Goal: Task Accomplishment & Management: Manage account settings

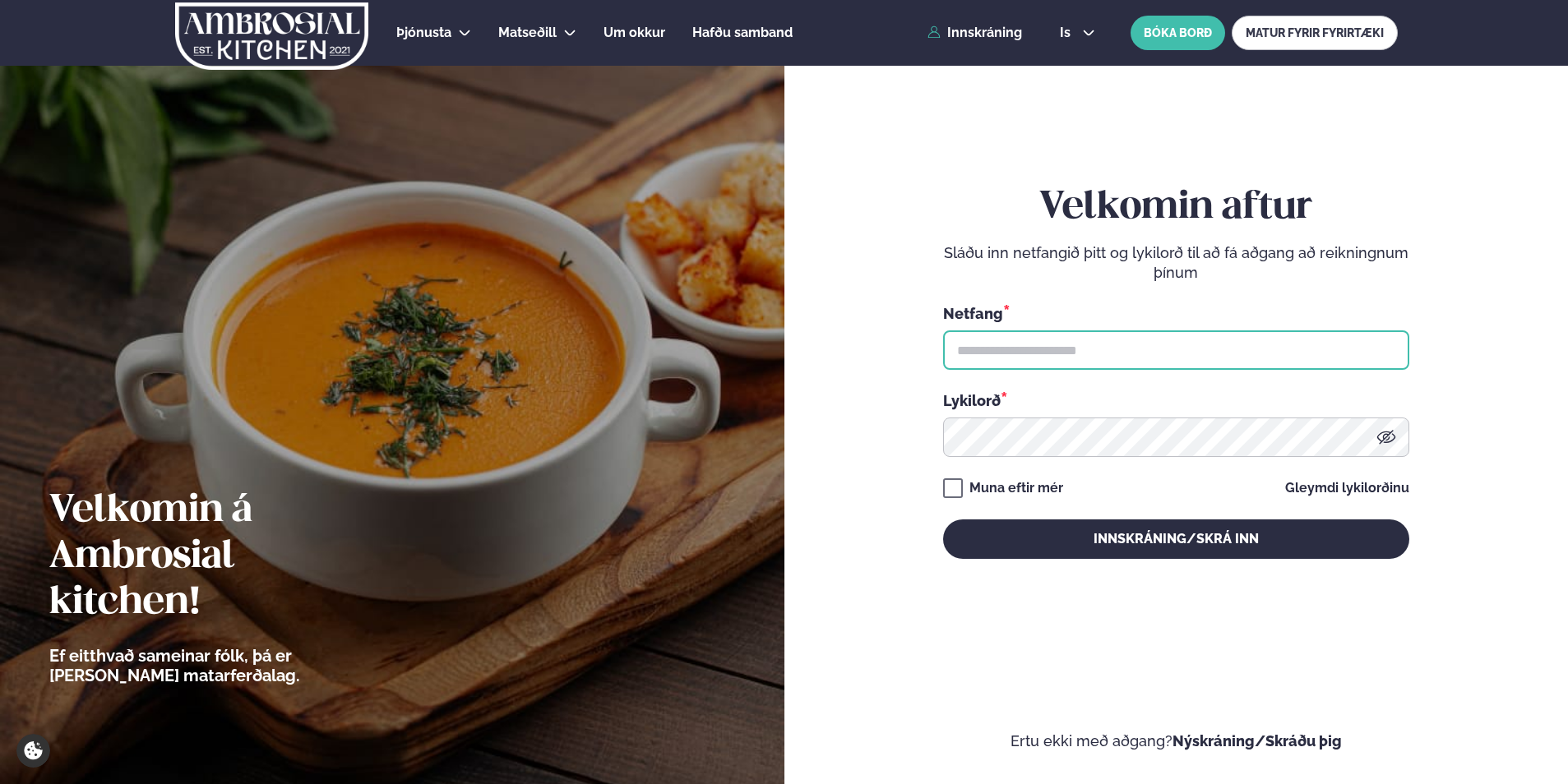
type input "**********"
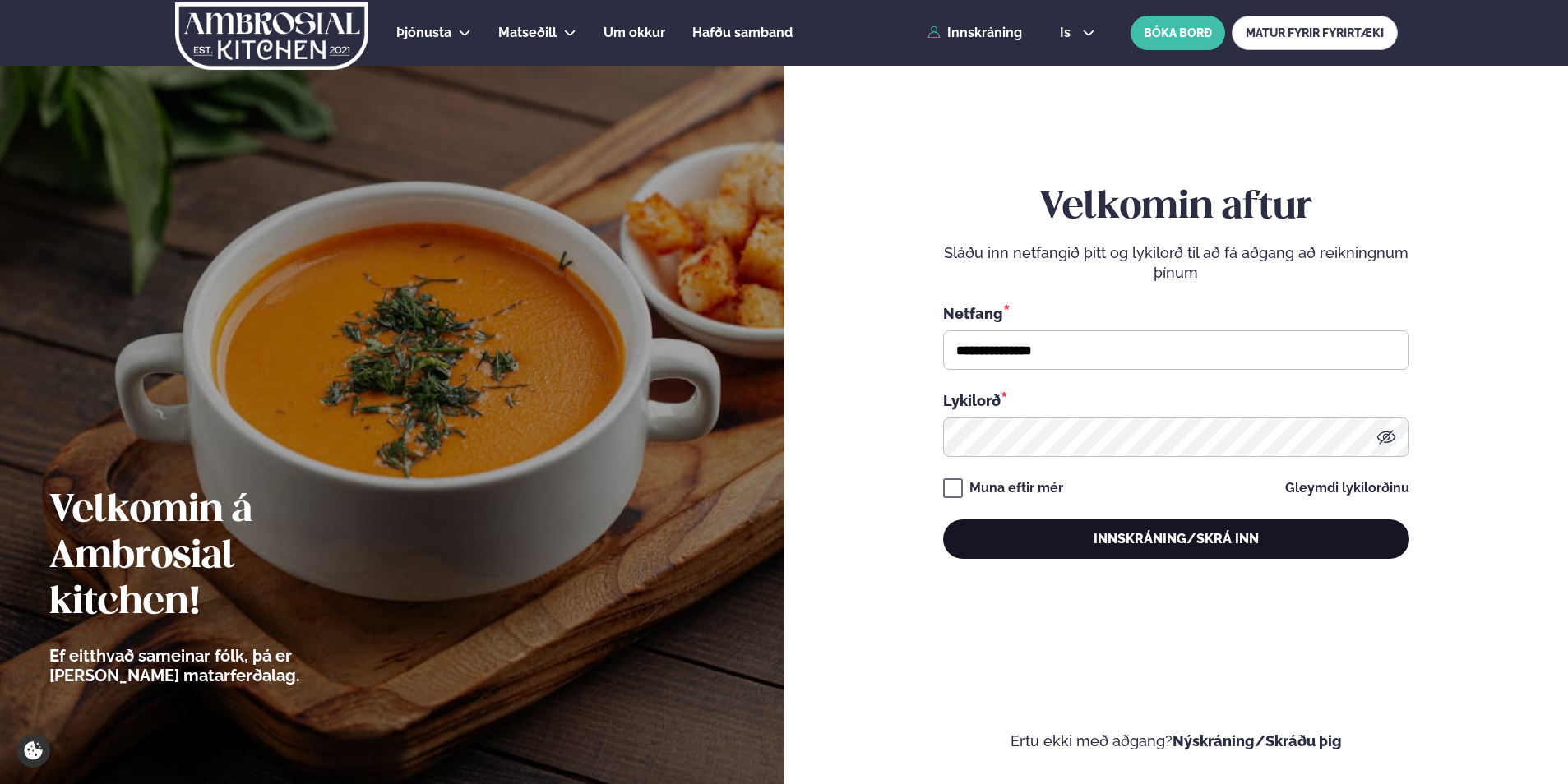
click at [1004, 543] on button "Innskráning/Skrá inn" at bounding box center [1176, 539] width 466 height 39
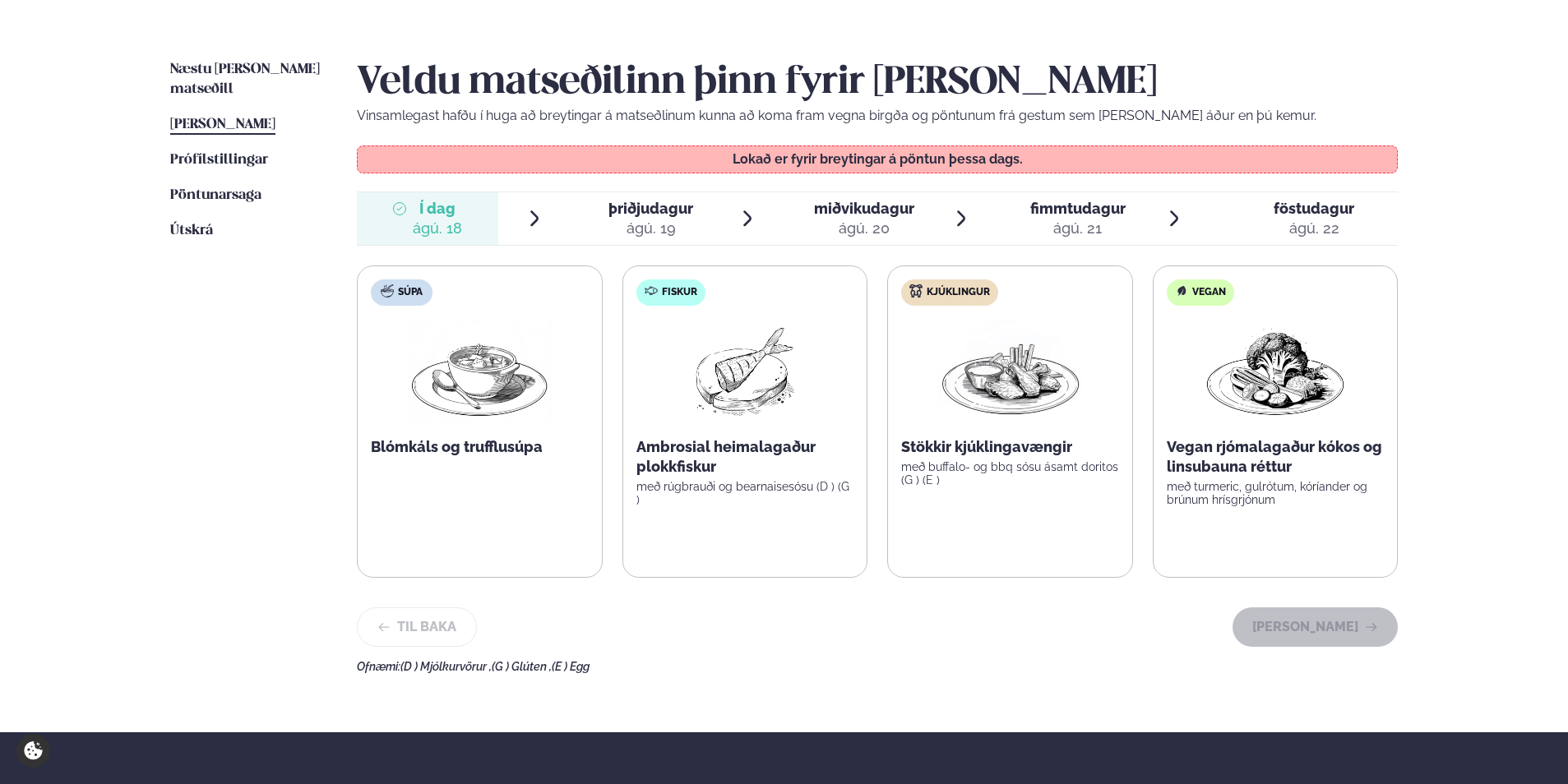
scroll to position [157, 0]
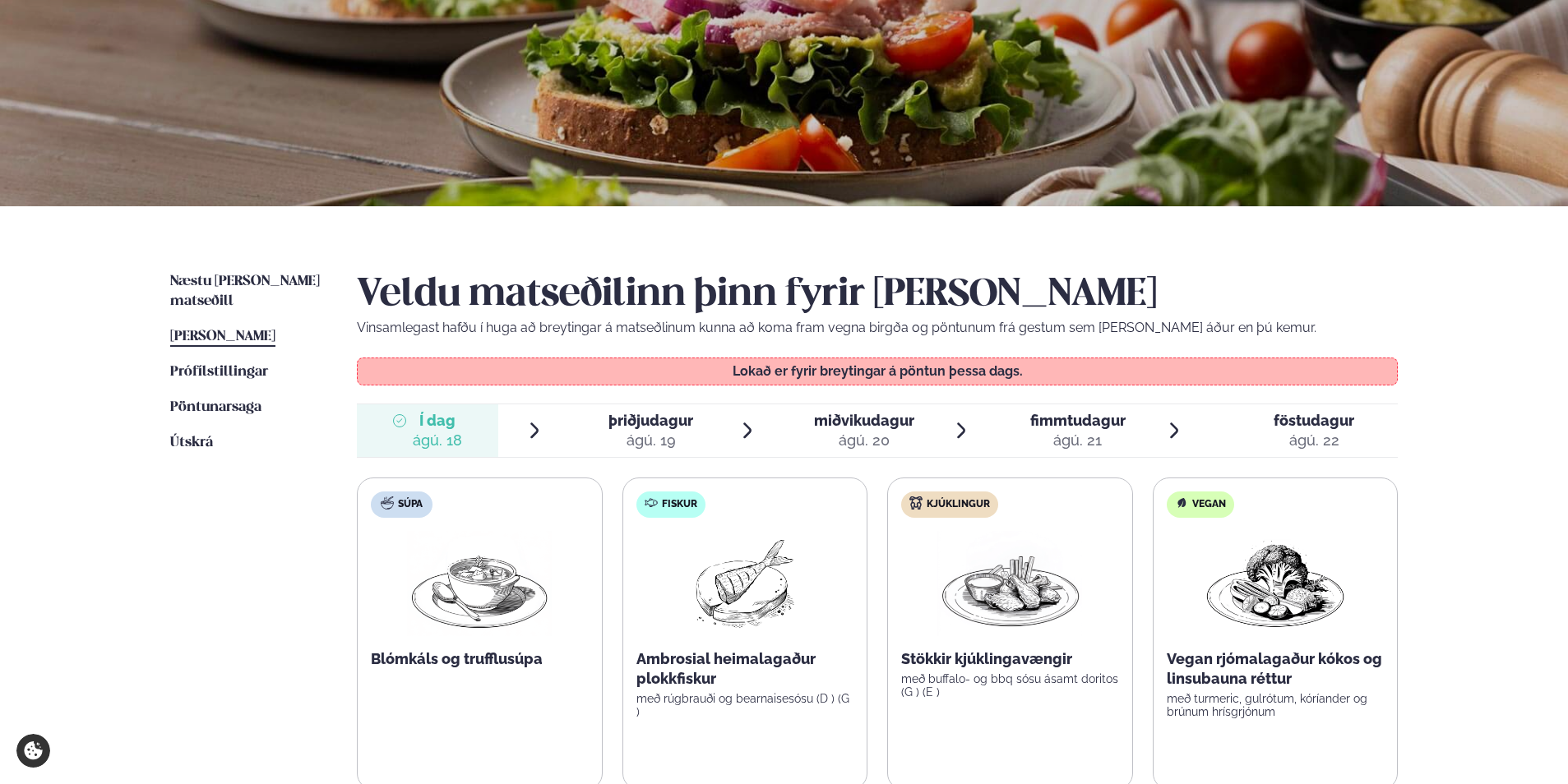
click at [640, 434] on div "ágú. 19" at bounding box center [650, 440] width 85 height 20
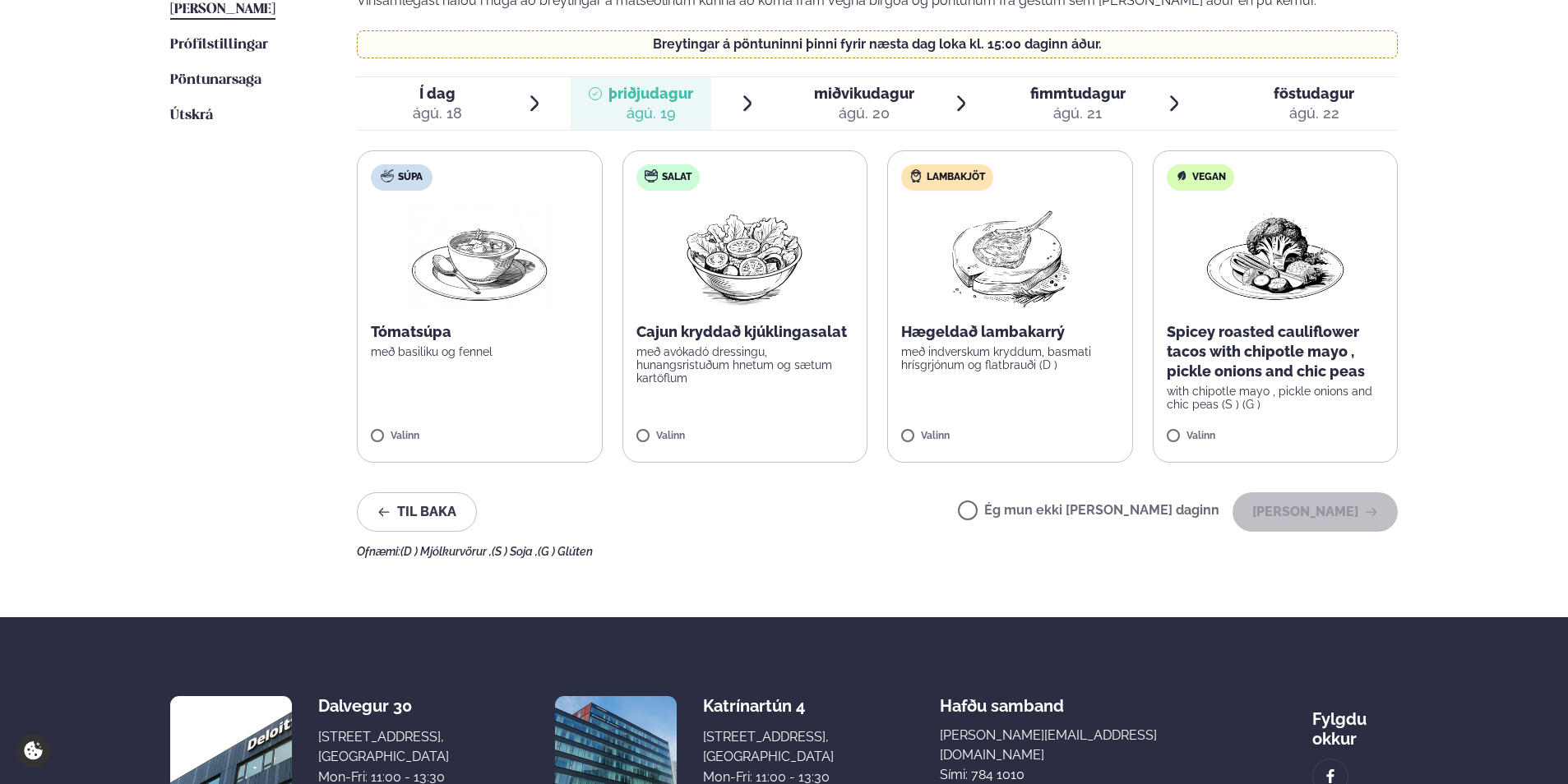
scroll to position [486, 0]
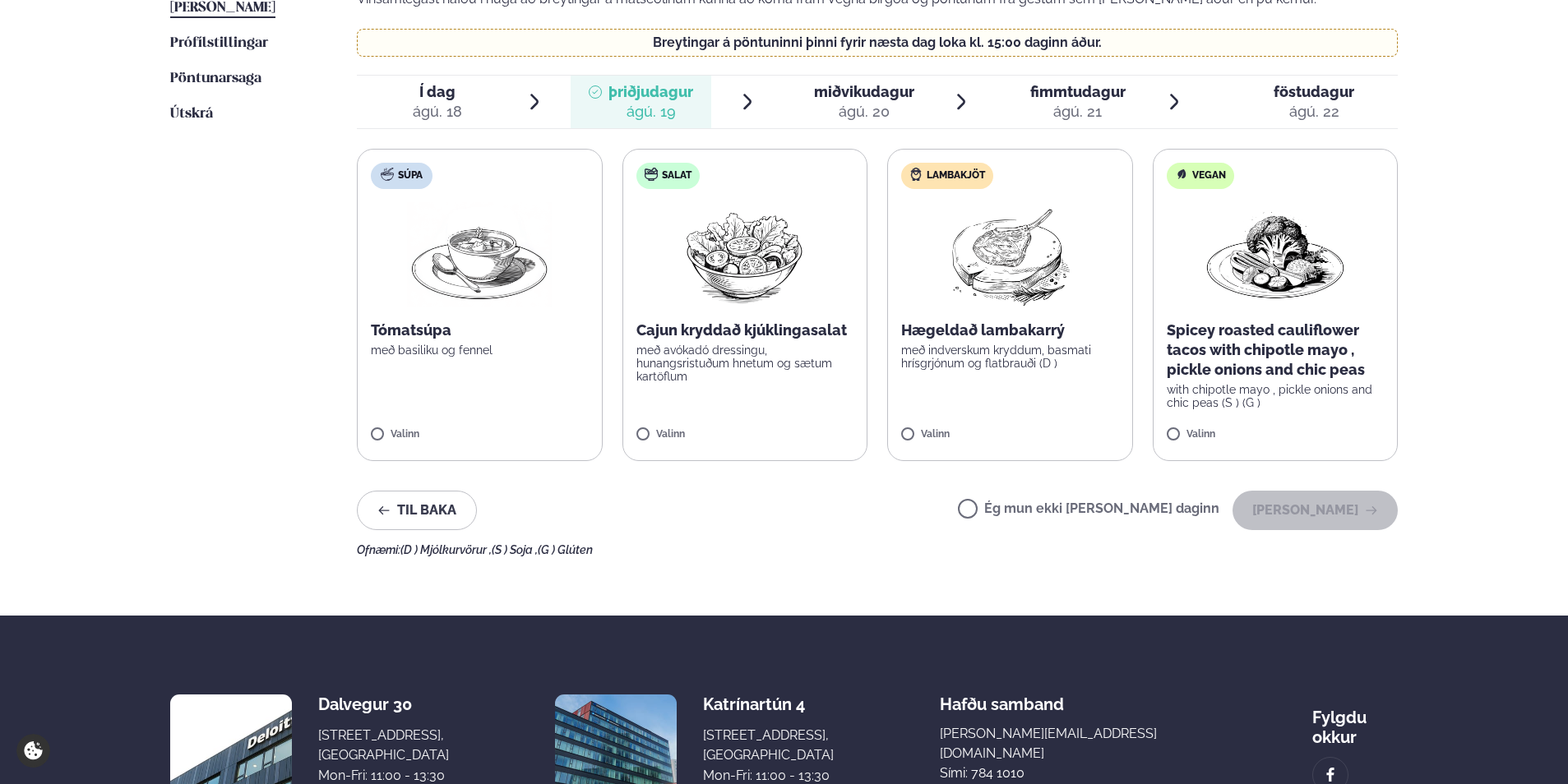
click at [1066, 512] on label "Ég mun ekki [PERSON_NAME] daginn" at bounding box center [1088, 511] width 262 height 18
click at [1307, 506] on button "[PERSON_NAME]" at bounding box center [1314, 510] width 165 height 39
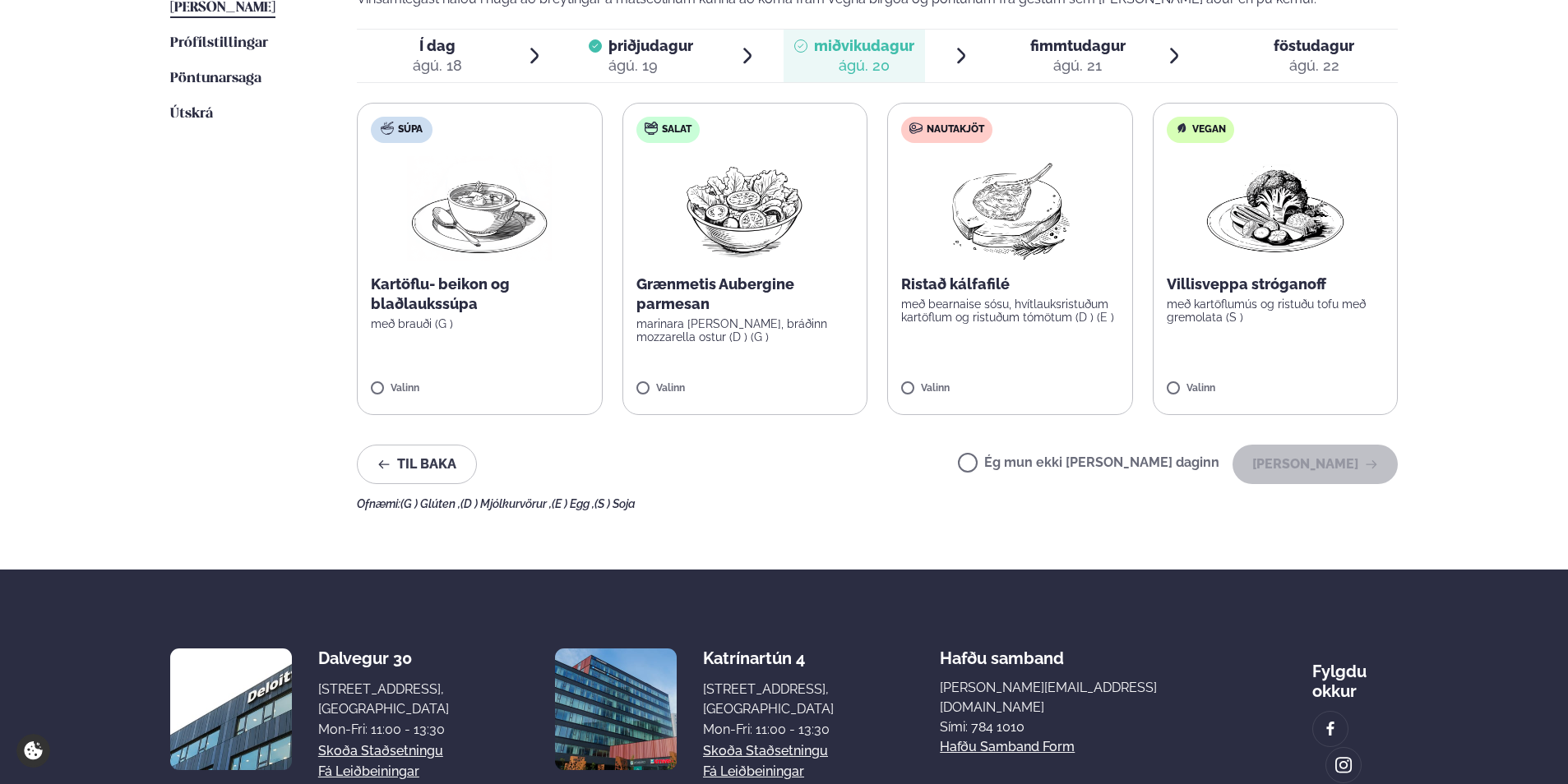
click at [996, 294] on p "Ristað kálfafilé" at bounding box center [1010, 284] width 218 height 20
click at [1321, 449] on button "[PERSON_NAME]" at bounding box center [1314, 464] width 165 height 39
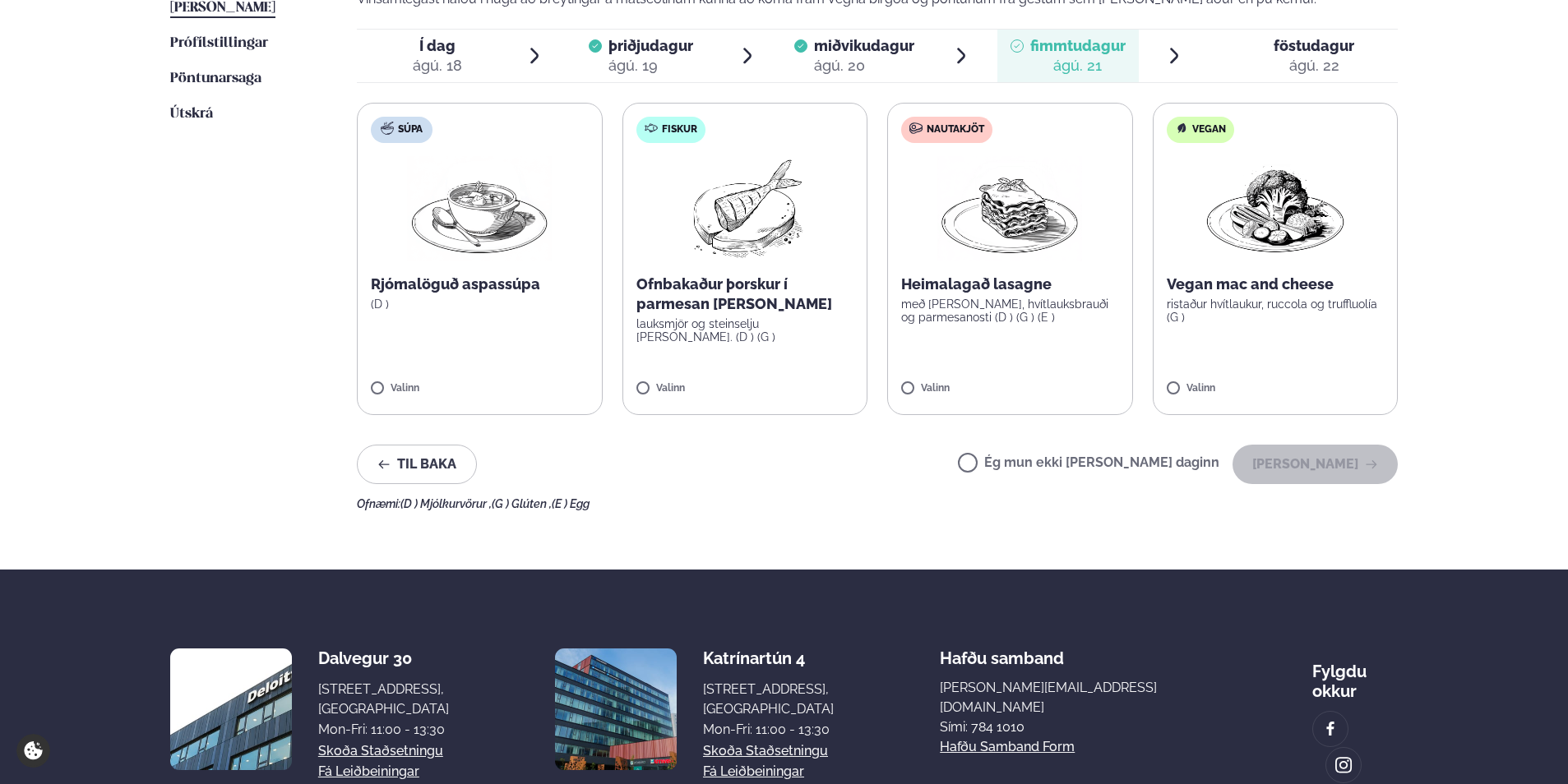
click at [670, 256] on label "Fiskur Ofnbakaður þorskur í parmesan [PERSON_NAME] lauksmjör og steinselju [PER…" at bounding box center [745, 258] width 246 height 312
click at [1295, 449] on button "[PERSON_NAME]" at bounding box center [1314, 464] width 165 height 39
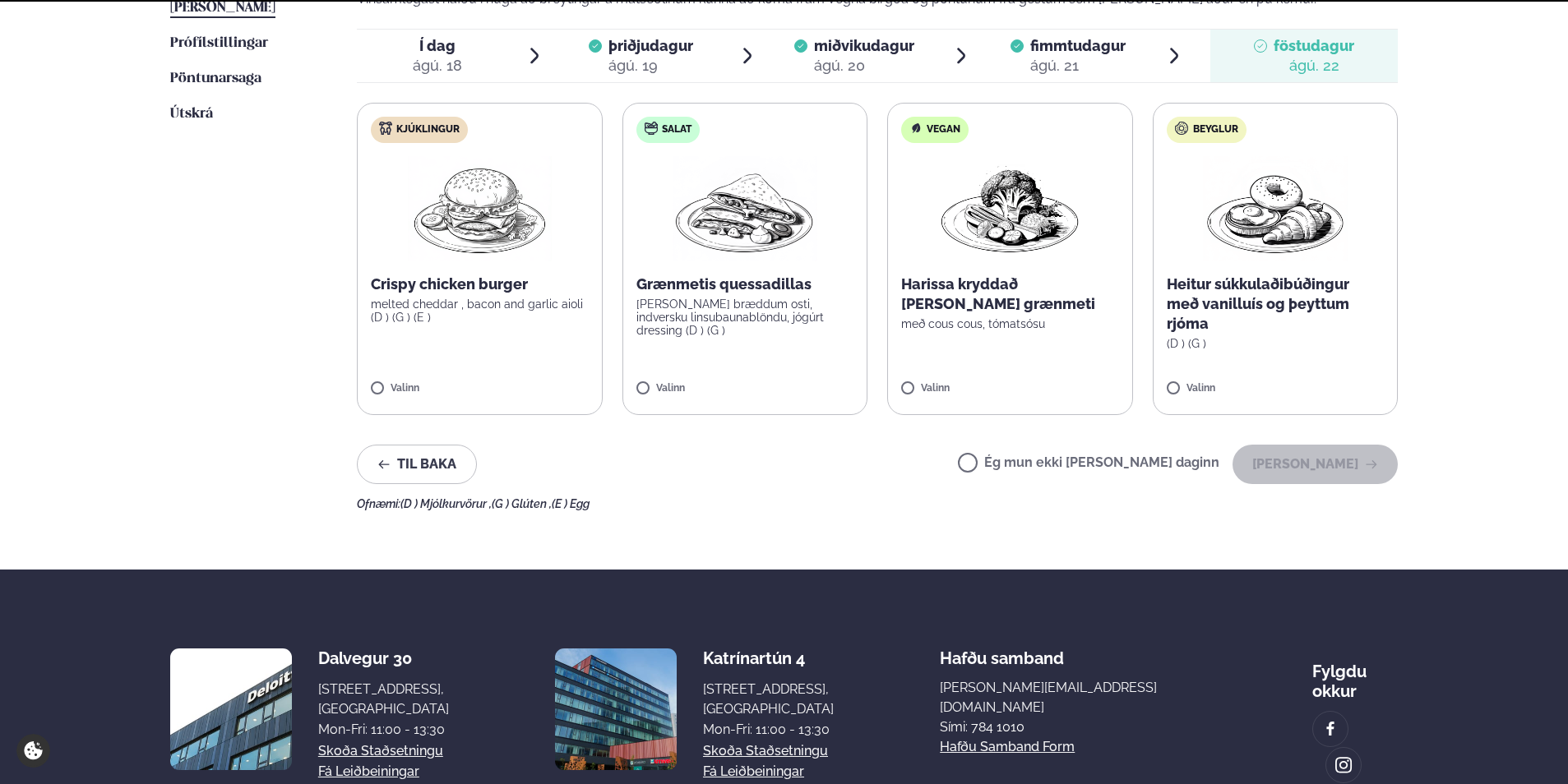
click at [1138, 472] on label "Ég mun ekki [PERSON_NAME] daginn" at bounding box center [1088, 465] width 262 height 18
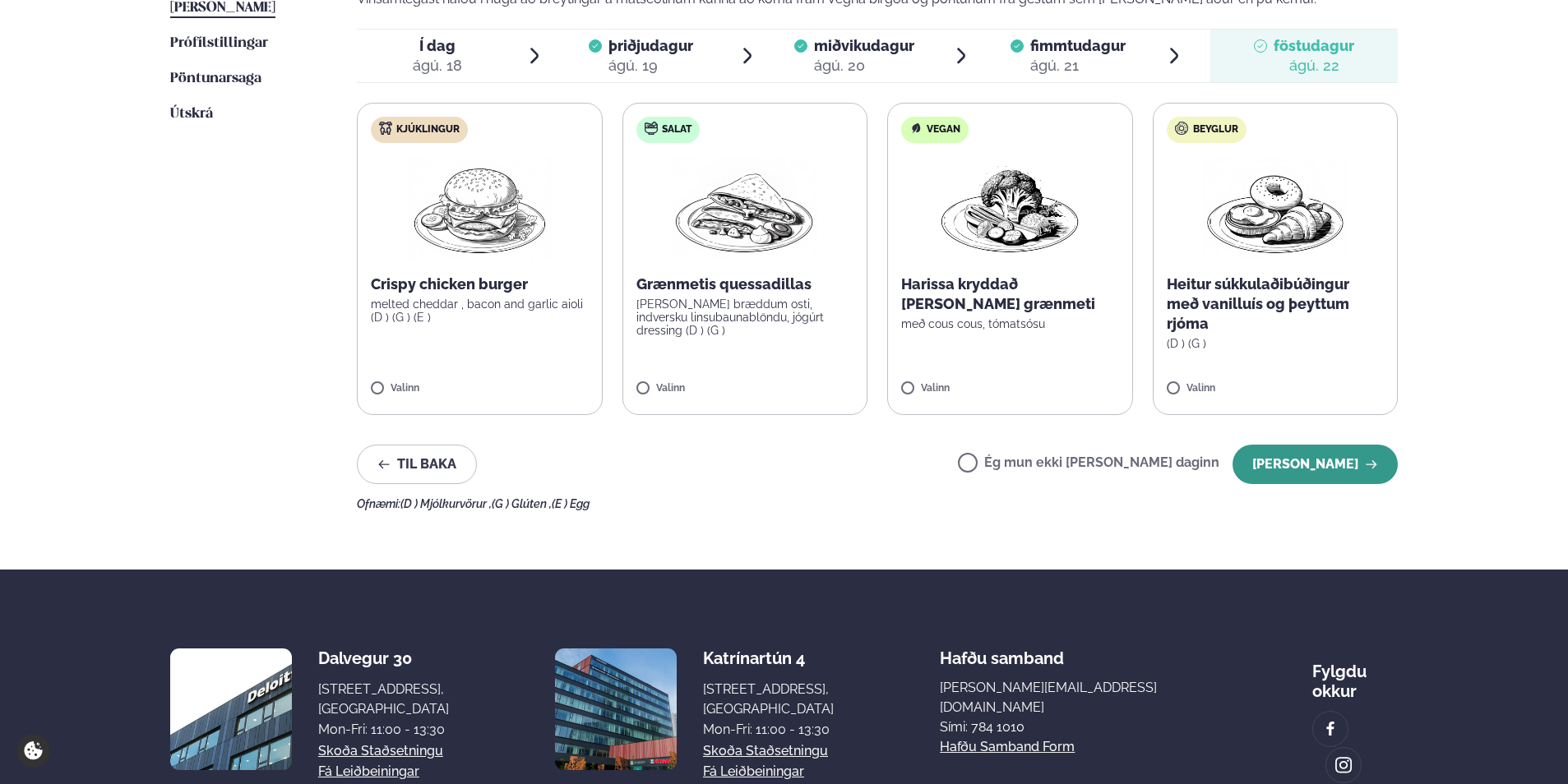
click at [1326, 463] on button "[PERSON_NAME]" at bounding box center [1314, 464] width 165 height 39
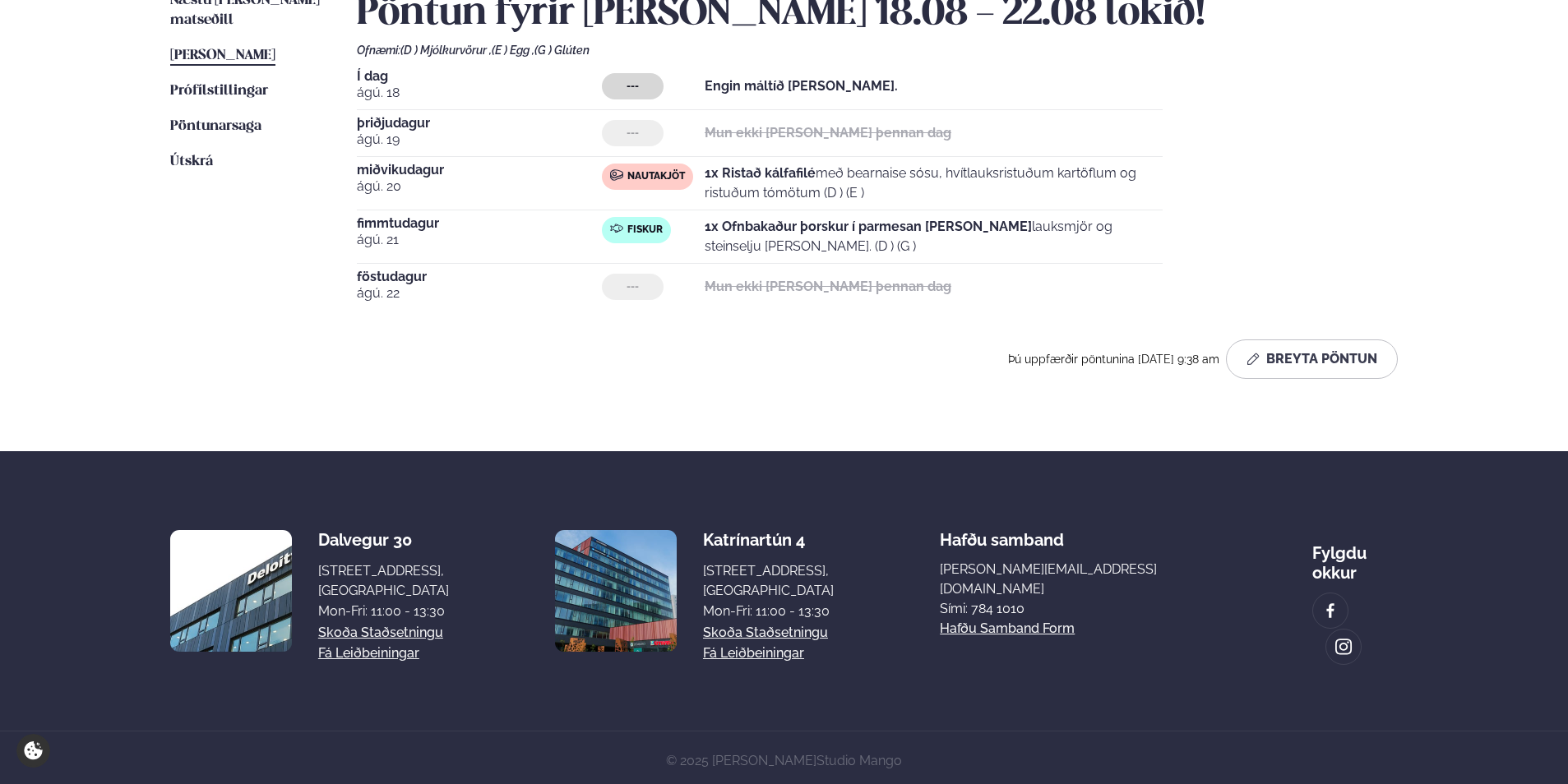
scroll to position [0, 0]
